Goal: Task Accomplishment & Management: Use online tool/utility

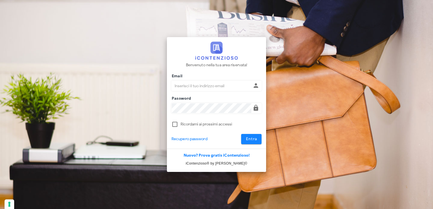
type input "[EMAIL_ADDRESS][DOMAIN_NAME]"
click at [252, 138] on span "Entra" at bounding box center [252, 139] width 12 height 5
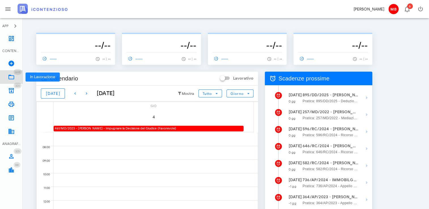
click at [12, 75] on icon at bounding box center [11, 77] width 7 height 7
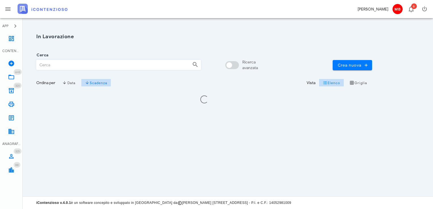
click at [85, 63] on input "Cerca" at bounding box center [112, 65] width 151 height 10
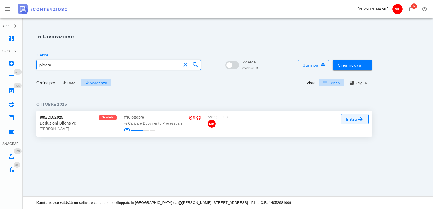
type input "pirrera"
click at [364, 118] on icon at bounding box center [360, 119] width 7 height 7
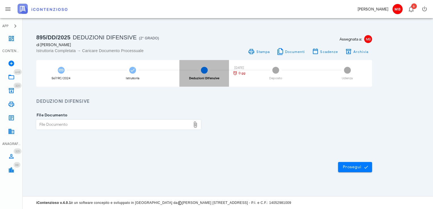
click at [199, 77] on div "Deduzioni Difensive" at bounding box center [204, 78] width 30 height 3
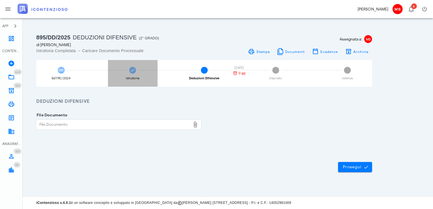
click at [134, 71] on icon at bounding box center [133, 70] width 6 height 6
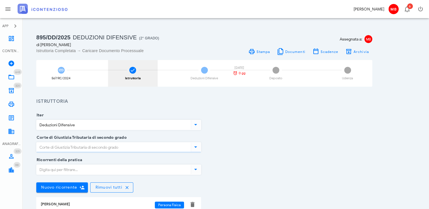
type input "Sicilia - Palermo"
type input "Agrigento"
type input "Sentenza"
type input "Favorevole"
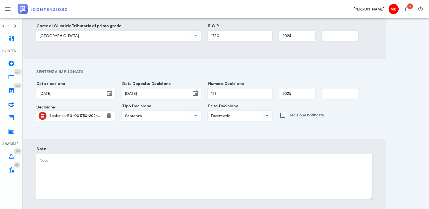
scroll to position [397, 0]
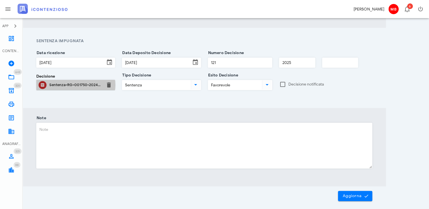
click at [92, 87] on div "Sentenza-RG-001750-2024-UD-17122024.pdf" at bounding box center [75, 85] width 53 height 5
